Goal: Communication & Community: Participate in discussion

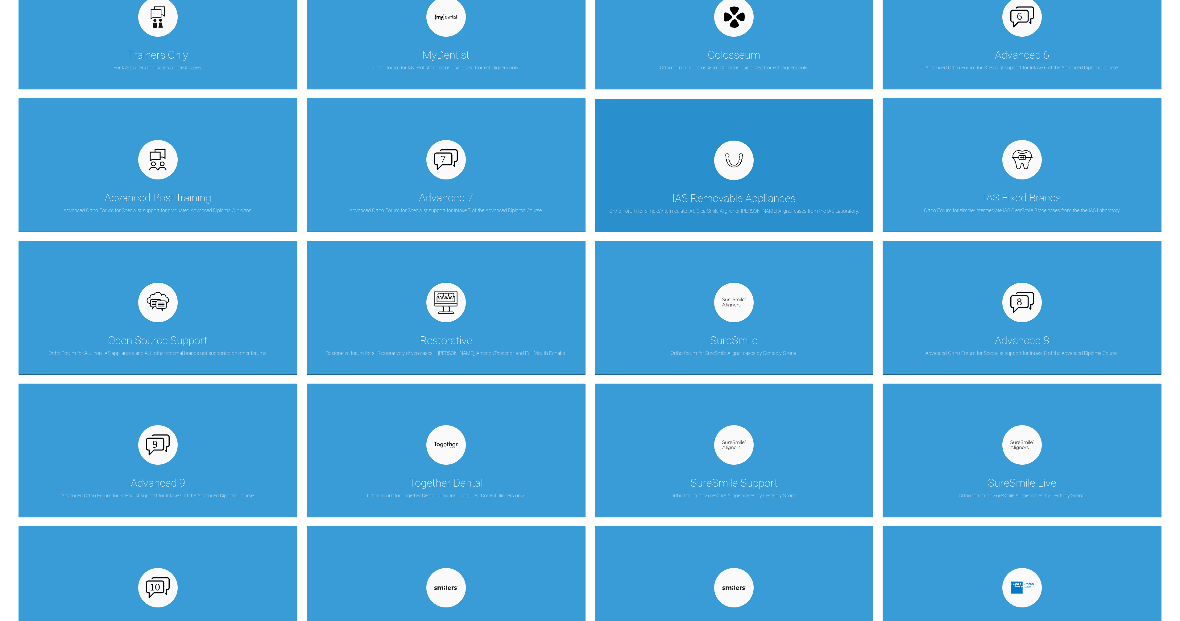
click at [699, 226] on div "IAS Removable Appliances Ortho Forum for simple/intermediate IAS ClearSmile Ali…" at bounding box center [734, 166] width 279 height 134
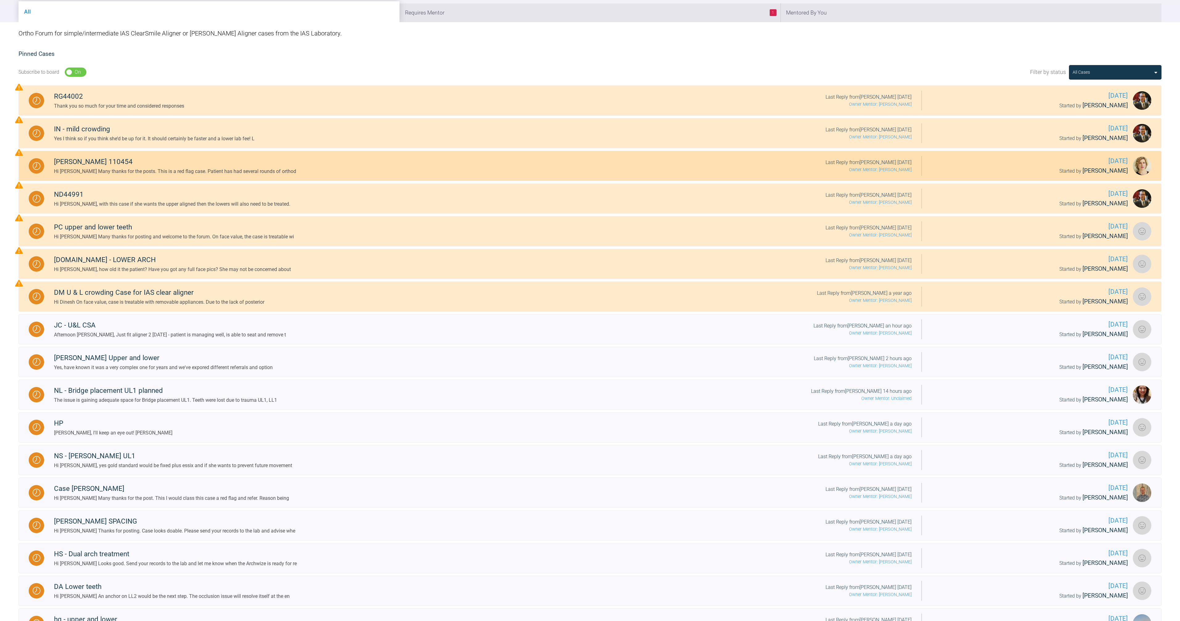
scroll to position [184, 0]
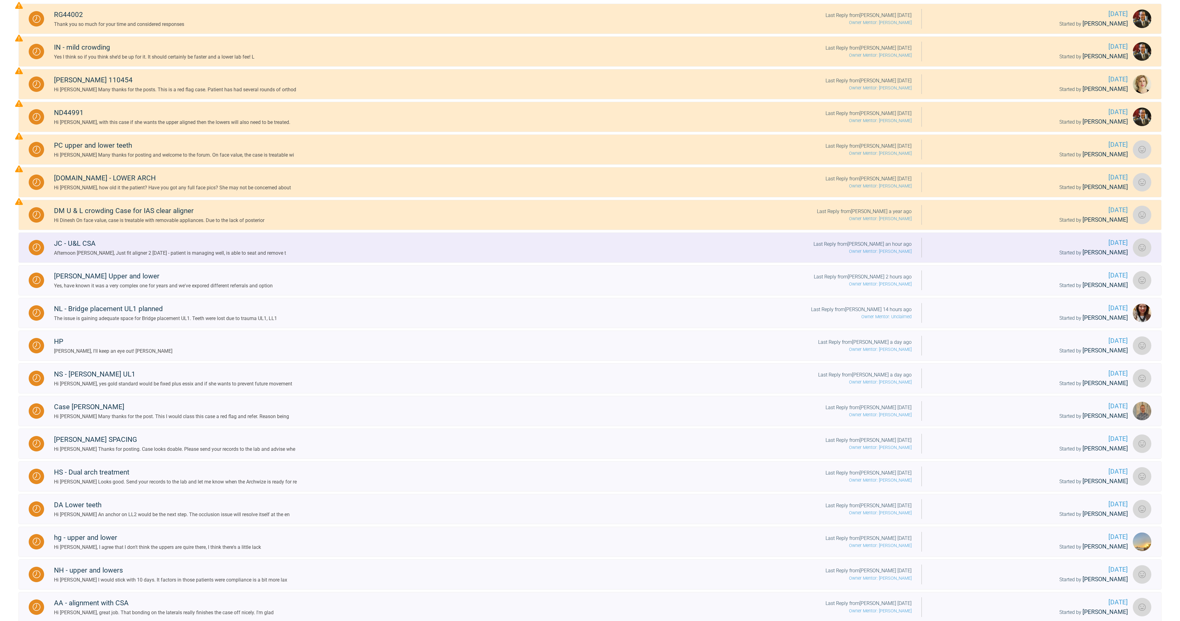
click at [104, 249] on div "JC - U&L CSA" at bounding box center [170, 243] width 232 height 11
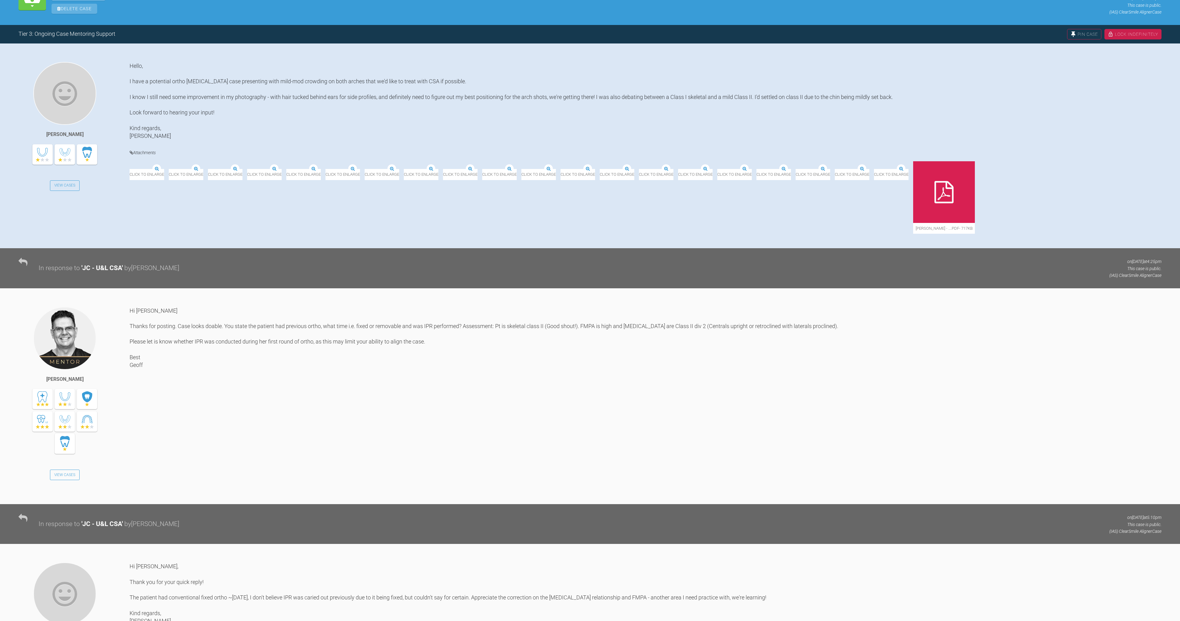
scroll to position [184, 0]
